Goal: Information Seeking & Learning: Learn about a topic

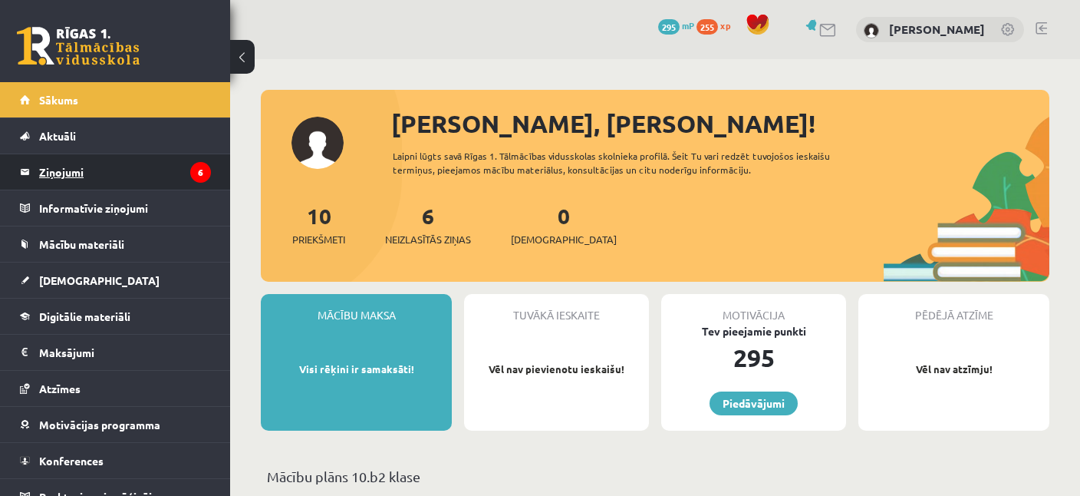
click at [85, 163] on legend "Ziņojumi 6" at bounding box center [125, 171] width 172 height 35
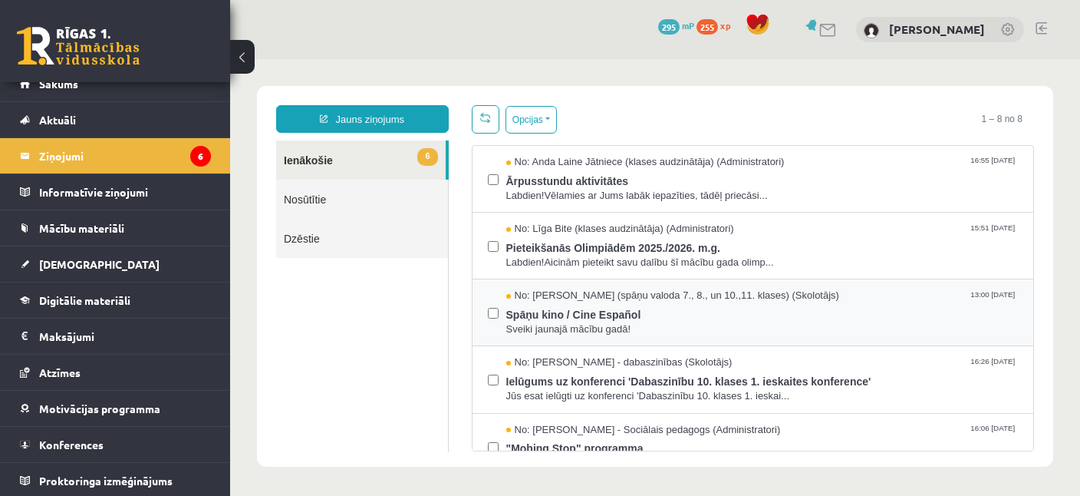
scroll to position [74, 0]
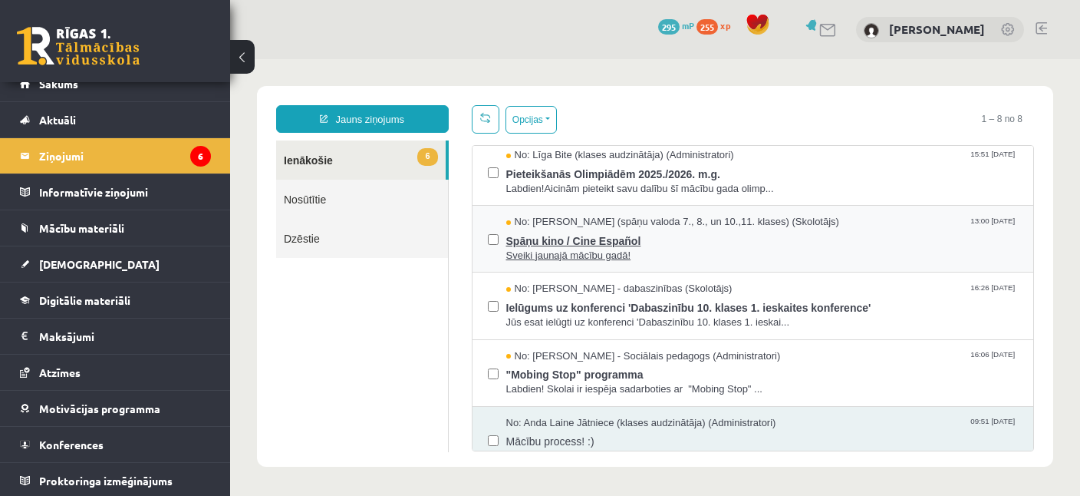
click at [533, 234] on span "Spāņu kino / Cine Español" at bounding box center [762, 238] width 512 height 19
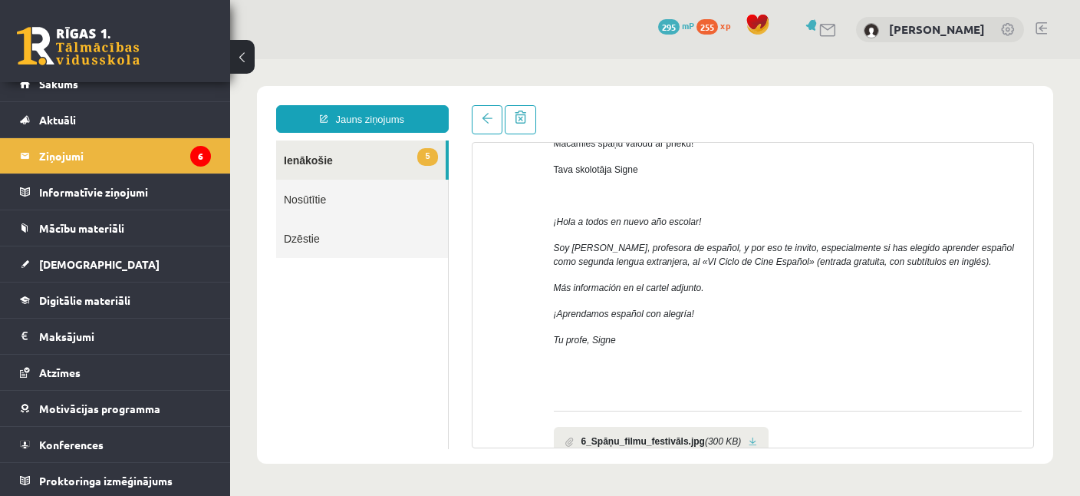
scroll to position [297, 0]
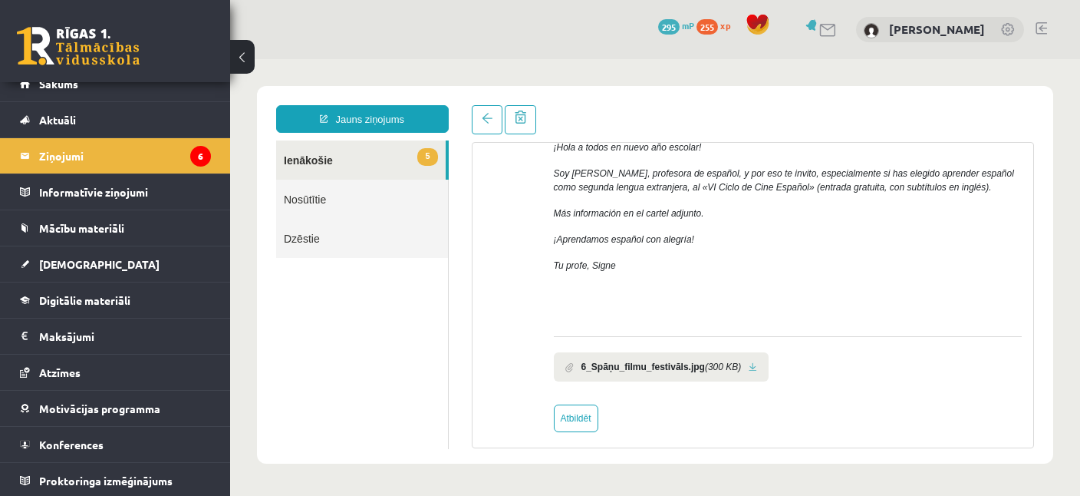
click at [602, 361] on b "6_Spāņu_filmu_festivāls.jpg" at bounding box center [644, 367] width 124 height 14
click at [567, 367] on span at bounding box center [569, 367] width 8 height 10
drag, startPoint x: 567, startPoint y: 367, endPoint x: 588, endPoint y: 362, distance: 21.2
click at [588, 362] on li "6_Spāņu_filmu_festivāls.jpg (300 KB)" at bounding box center [662, 366] width 216 height 29
click at [749, 364] on link at bounding box center [753, 367] width 8 height 10
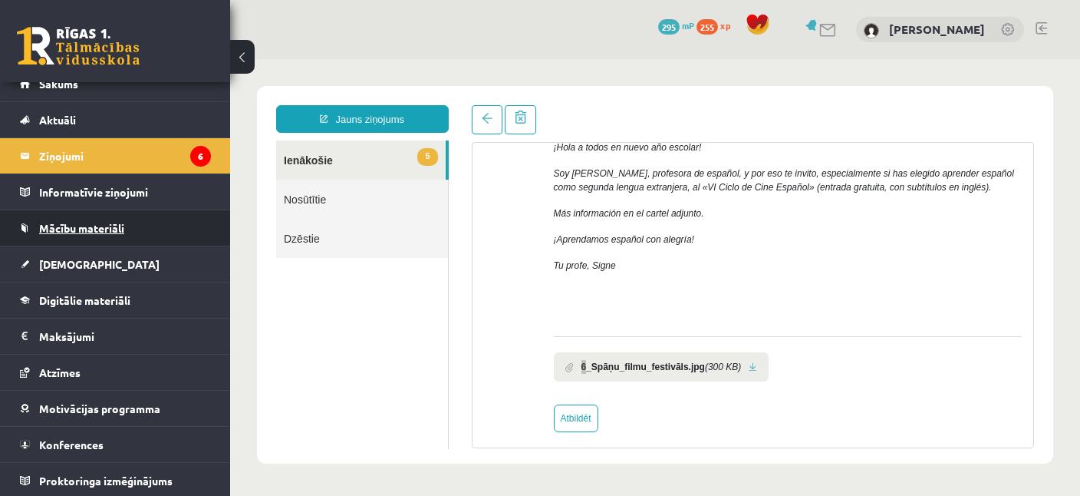
click at [79, 226] on span "Mācību materiāli" at bounding box center [81, 228] width 85 height 14
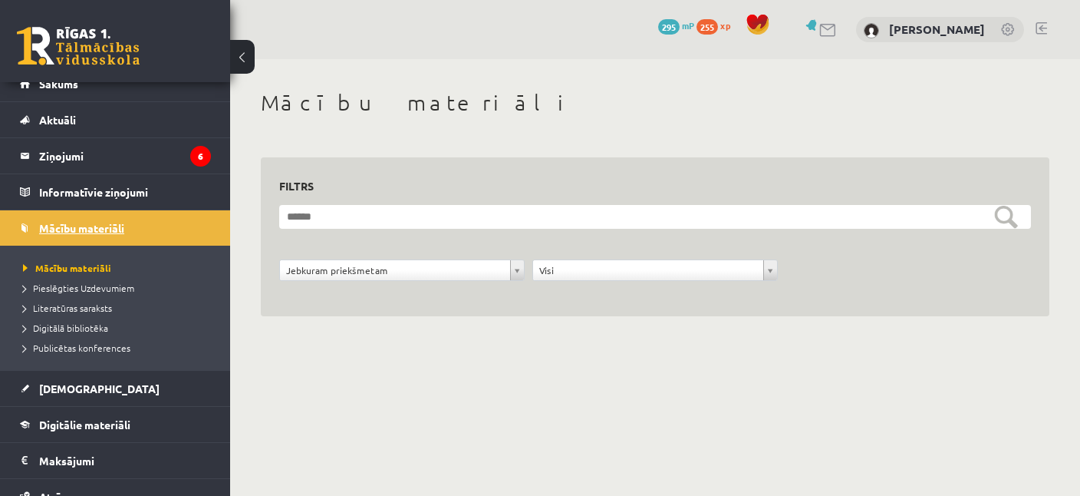
scroll to position [16, 0]
click at [87, 424] on span "Digitālie materiāli" at bounding box center [84, 424] width 91 height 14
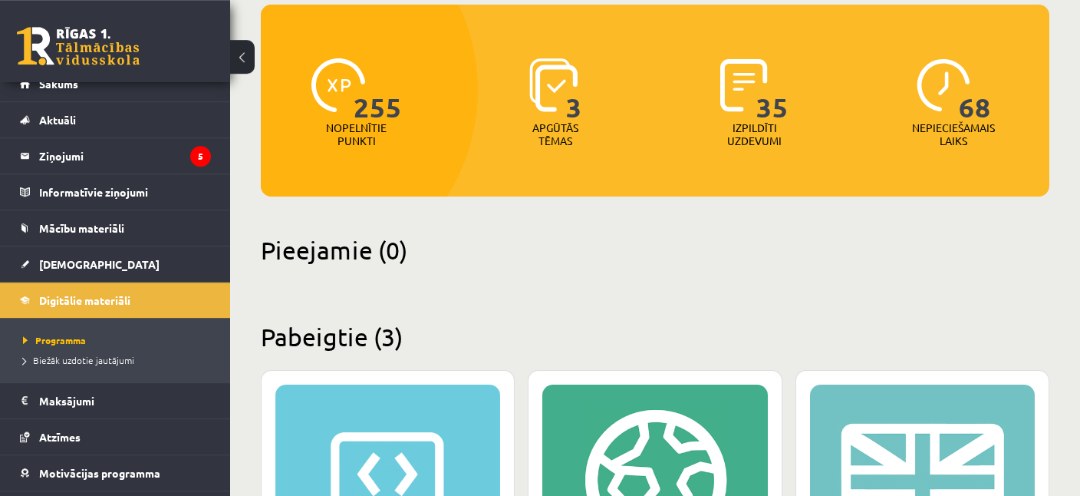
scroll to position [127, 0]
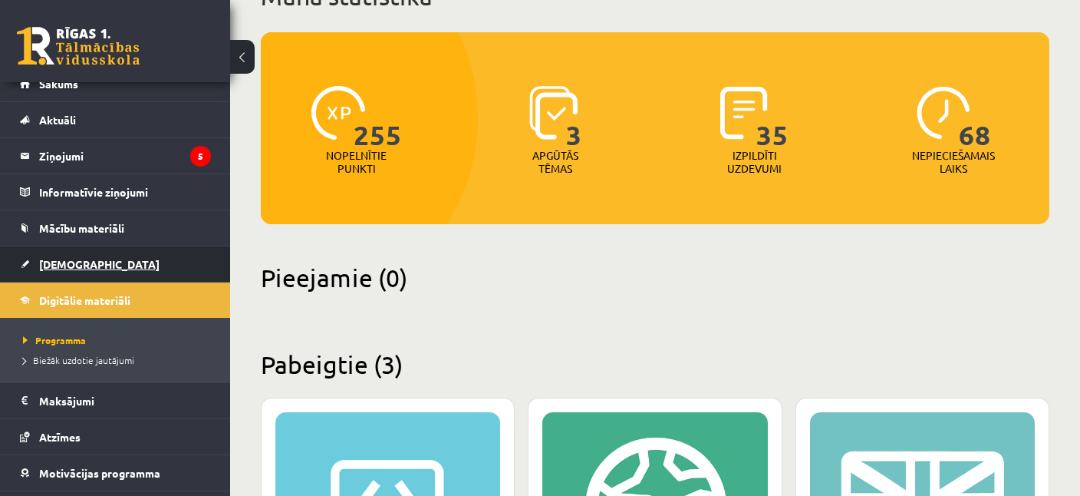
click at [63, 262] on span "[DEMOGRAPHIC_DATA]" at bounding box center [99, 264] width 120 height 14
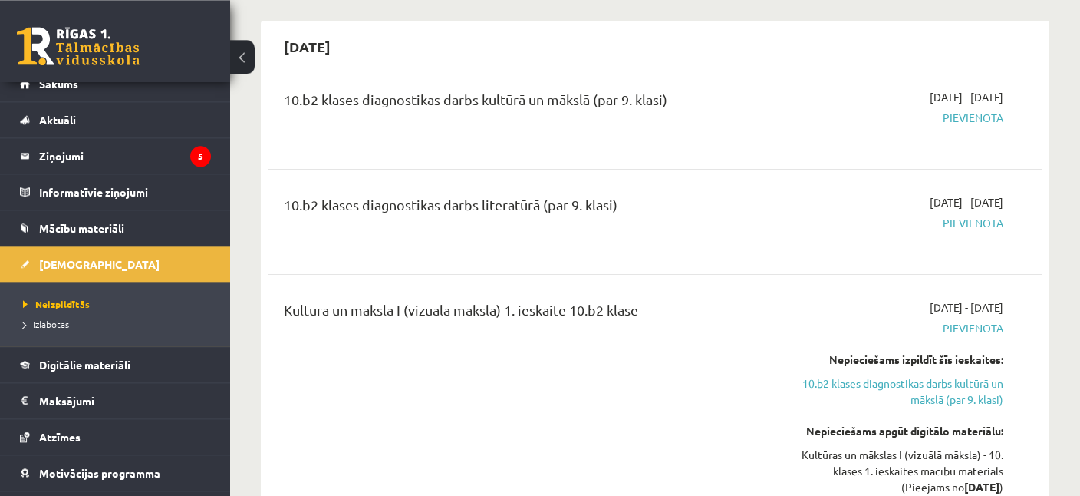
scroll to position [162, 0]
